Goal: Book appointment/travel/reservation

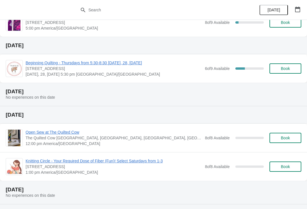
scroll to position [45, 0]
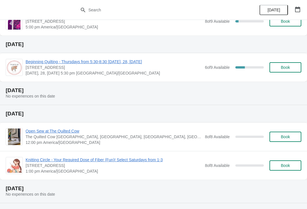
click at [281, 166] on span "Book" at bounding box center [285, 165] width 9 height 5
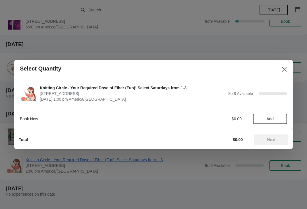
click at [271, 118] on span "Add" at bounding box center [269, 118] width 7 height 5
click at [271, 139] on span "Next" at bounding box center [271, 139] width 8 height 5
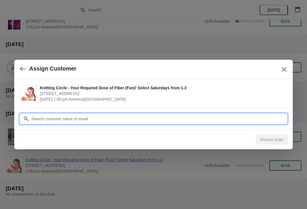
click at [76, 116] on input "Customer" at bounding box center [159, 119] width 256 height 10
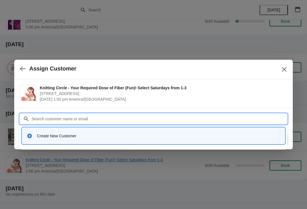
click at [34, 137] on div "Create New Customer" at bounding box center [153, 136] width 253 height 6
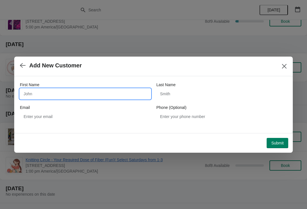
click at [62, 93] on input "First Name" at bounding box center [85, 94] width 131 height 10
type input "[DEMOGRAPHIC_DATA]"
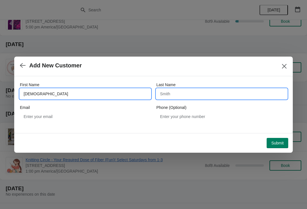
click at [180, 92] on input "Last Name" at bounding box center [221, 94] width 131 height 10
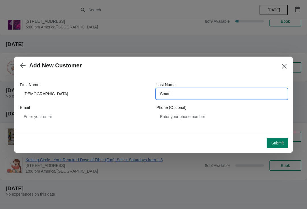
type input "Smart"
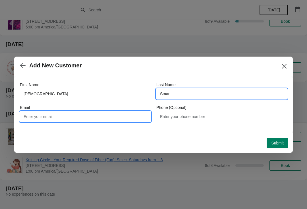
click at [49, 116] on input "Email" at bounding box center [85, 116] width 131 height 10
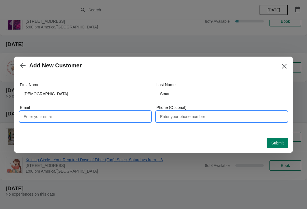
click at [175, 118] on input "Phone (Optional)" at bounding box center [221, 116] width 131 height 10
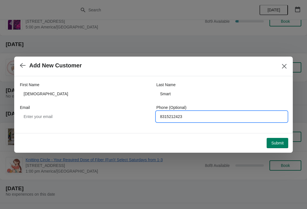
type input "8315212423"
click at [278, 143] on span "Submit" at bounding box center [277, 143] width 12 height 5
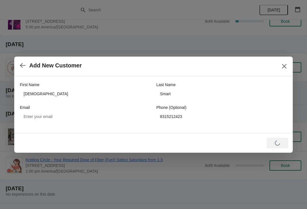
click at [283, 70] on button "Close" at bounding box center [284, 66] width 10 height 10
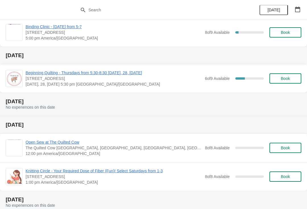
scroll to position [35, 0]
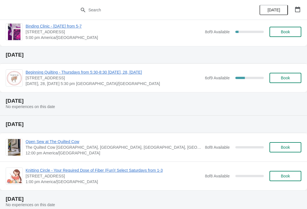
click at [45, 168] on span "Knitting Circle - Your Required Dose of Fiber (Fun)! Select Saturdays from 1-3" at bounding box center [114, 170] width 176 height 6
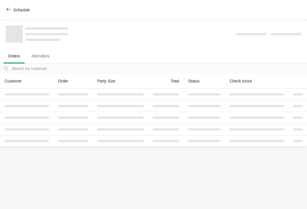
scroll to position [0, 0]
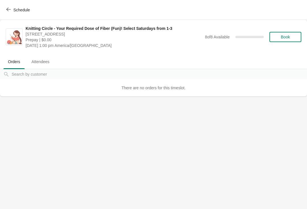
click at [281, 32] on button "Book" at bounding box center [285, 37] width 32 height 10
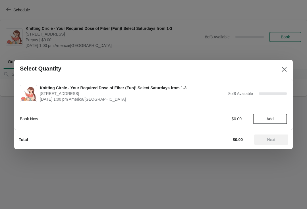
click at [272, 118] on span "Add" at bounding box center [269, 118] width 7 height 5
click at [274, 142] on button "Next" at bounding box center [271, 139] width 34 height 10
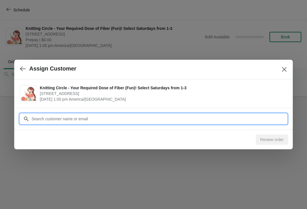
click at [39, 119] on input "Customer" at bounding box center [159, 119] width 256 height 10
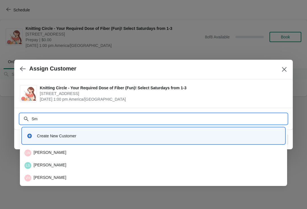
type input "S"
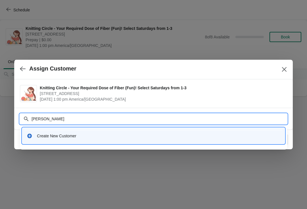
type input "Judi smart"
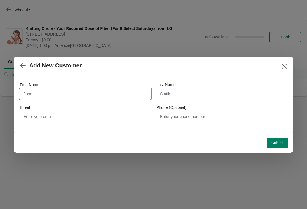
click at [74, 93] on input "First Name" at bounding box center [85, 94] width 131 height 10
type input "Judi"
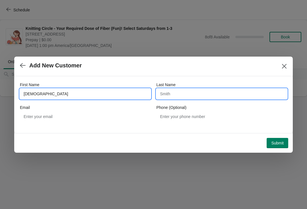
click at [186, 94] on input "Last Name" at bounding box center [221, 94] width 131 height 10
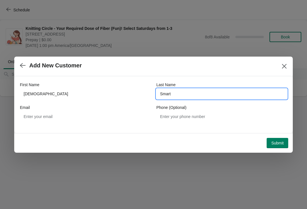
type input "Smart"
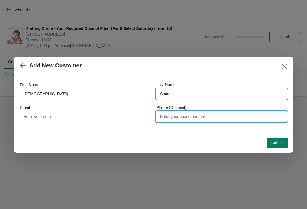
click at [188, 114] on input "Phone (Optional)" at bounding box center [221, 116] width 131 height 10
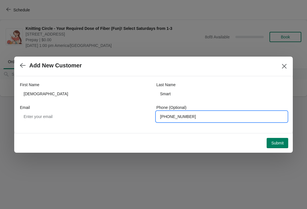
type input "831-521-2423"
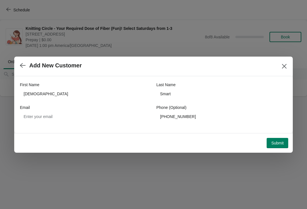
click at [282, 140] on button "Submit" at bounding box center [277, 143] width 22 height 10
click at [285, 64] on icon "Close" at bounding box center [284, 66] width 6 height 6
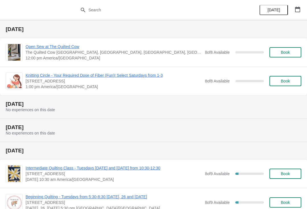
scroll to position [131, 0]
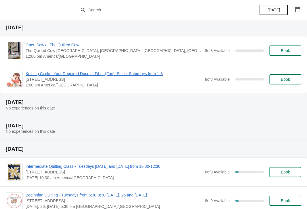
click at [93, 73] on span "Knitting Circle - Your Required Dose of Fiber (Fun)! Select Saturdays from 1-3" at bounding box center [114, 74] width 176 height 6
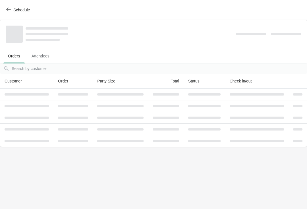
scroll to position [0, 0]
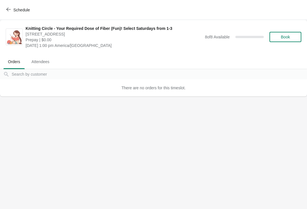
click at [289, 37] on span "Book" at bounding box center [285, 37] width 9 height 5
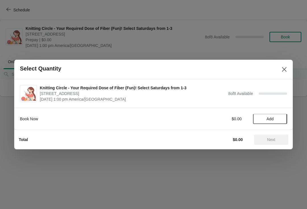
click at [262, 120] on span "Add" at bounding box center [270, 118] width 24 height 5
click at [272, 140] on span "Next" at bounding box center [271, 139] width 8 height 5
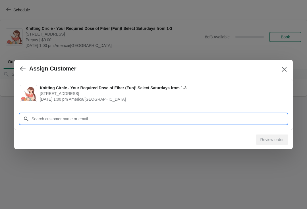
click at [57, 120] on input "Customer" at bounding box center [159, 119] width 256 height 10
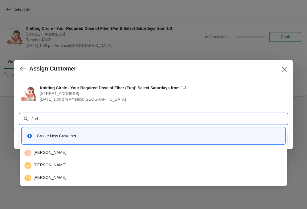
type input "Judi"
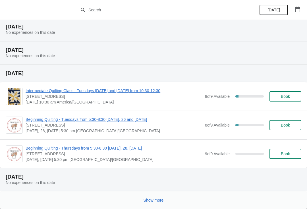
scroll to position [207, 0]
click at [152, 203] on button "Show more" at bounding box center [153, 200] width 25 height 10
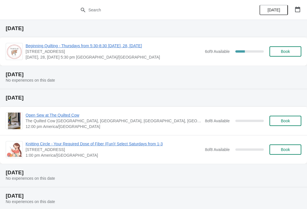
scroll to position [63, 0]
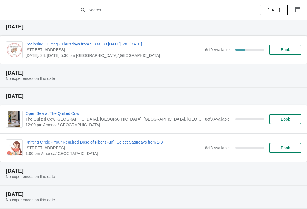
click at [146, 144] on span "Knitting Circle - Your Required Dose of Fiber (Fun)! Select Saturdays from 1-3" at bounding box center [114, 142] width 176 height 6
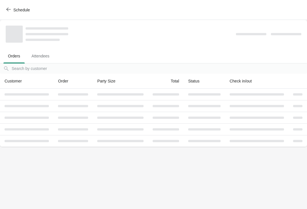
scroll to position [0, 0]
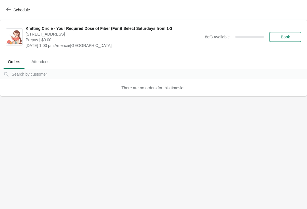
click at [290, 34] on button "Book" at bounding box center [285, 37] width 32 height 10
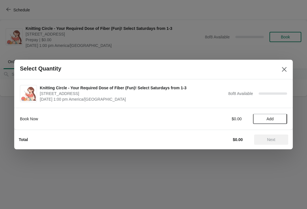
click at [272, 119] on span "Add" at bounding box center [269, 118] width 7 height 5
click at [266, 140] on span "Next" at bounding box center [270, 139] width 25 height 5
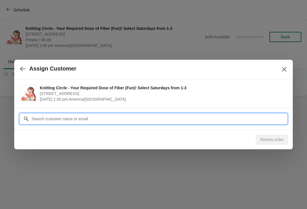
click at [219, 118] on input "Customer" at bounding box center [159, 119] width 256 height 10
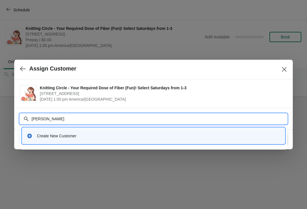
type input "[PERSON_NAME]"
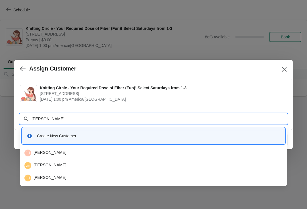
click at [202, 135] on div "Create New Customer" at bounding box center [158, 136] width 243 height 6
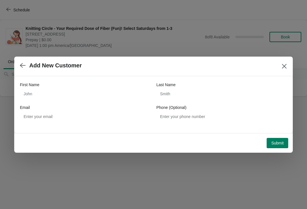
click at [285, 64] on icon "Close" at bounding box center [284, 66] width 6 height 6
